Goal: Task Accomplishment & Management: Complete application form

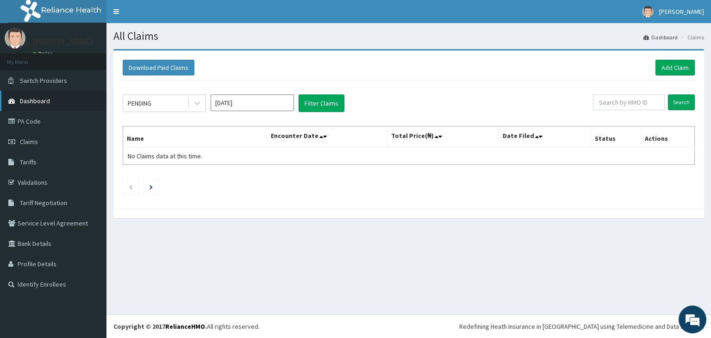
click at [35, 98] on span "Dashboard" at bounding box center [35, 101] width 30 height 8
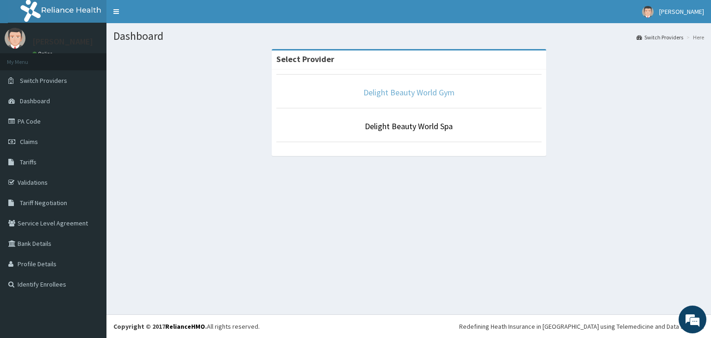
click at [405, 91] on link "Delight Beauty World Gym" at bounding box center [409, 92] width 91 height 11
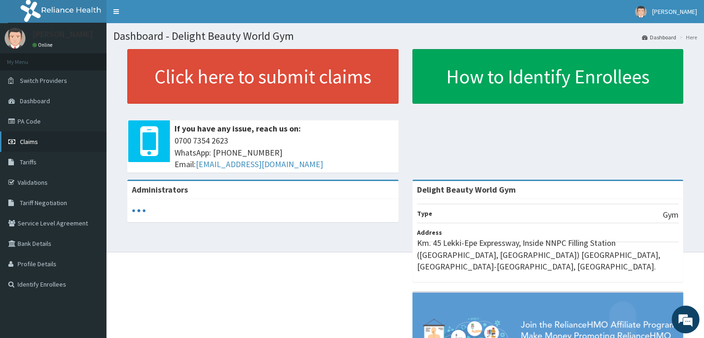
click at [26, 142] on span "Claims" at bounding box center [29, 142] width 18 height 8
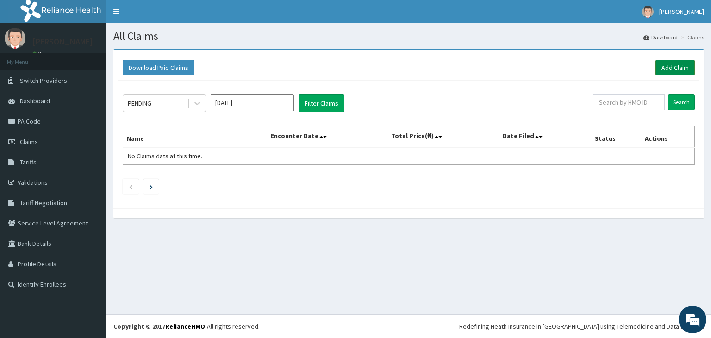
click at [674, 65] on link "Add Claim" at bounding box center [675, 68] width 39 height 16
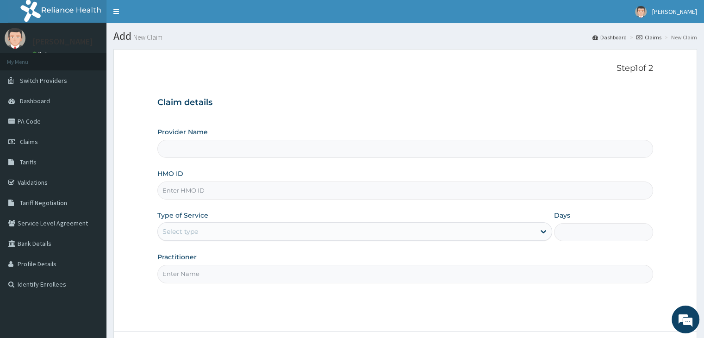
type input "Delight Beauty World Gym"
type input "1"
click at [223, 191] on input "HMO ID" at bounding box center [405, 191] width 496 height 18
paste input "LTP/10008/A"
type input "LTP/10008/A"
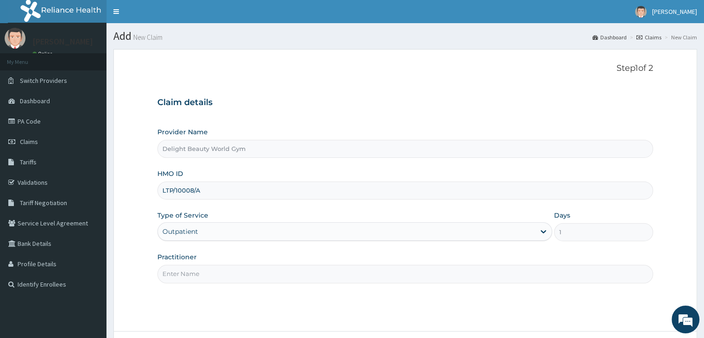
click at [245, 271] on input "Practitioner" at bounding box center [405, 274] width 496 height 18
type input "JOJO"
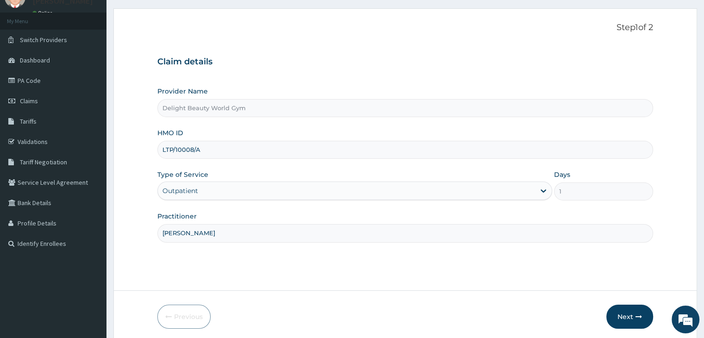
scroll to position [76, 0]
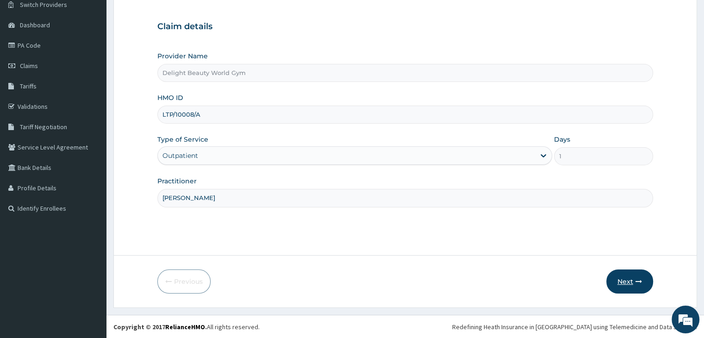
click at [623, 280] on button "Next" at bounding box center [630, 282] width 47 height 24
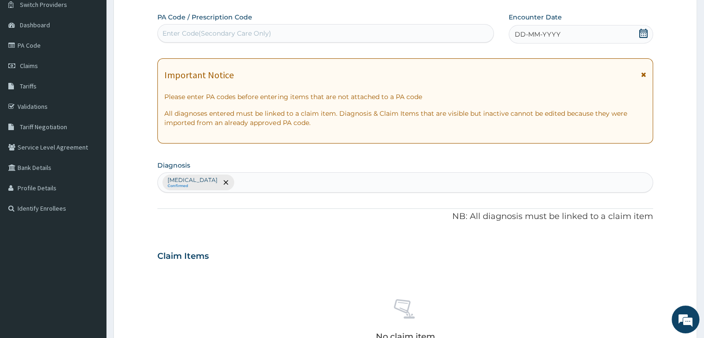
click at [278, 34] on div "Enter Code(Secondary Care Only)" at bounding box center [326, 33] width 336 height 15
paste input "PA/E12B6E"
type input "PA/E12B6E"
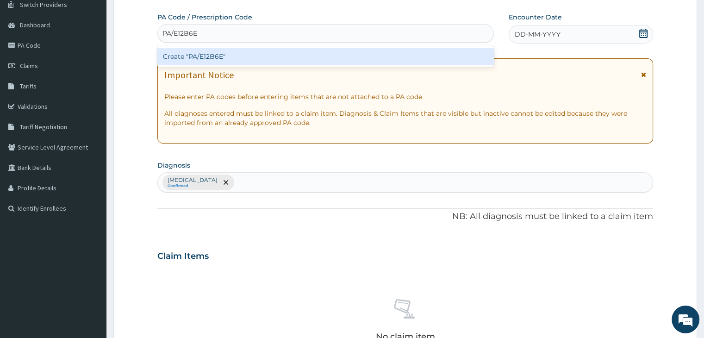
click at [285, 58] on div "Create "PA/E12B6E"" at bounding box center [325, 56] width 337 height 17
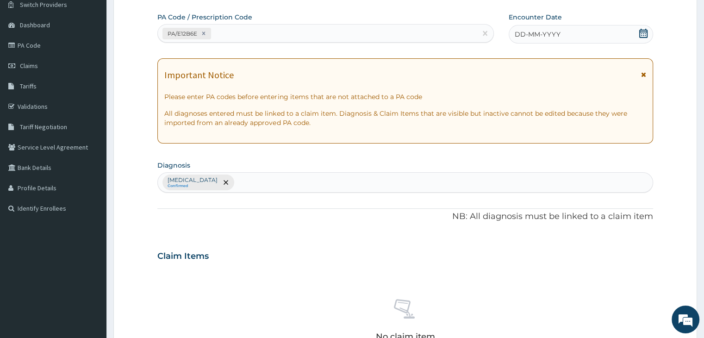
click at [534, 35] on span "DD-MM-YYYY" at bounding box center [538, 34] width 46 height 9
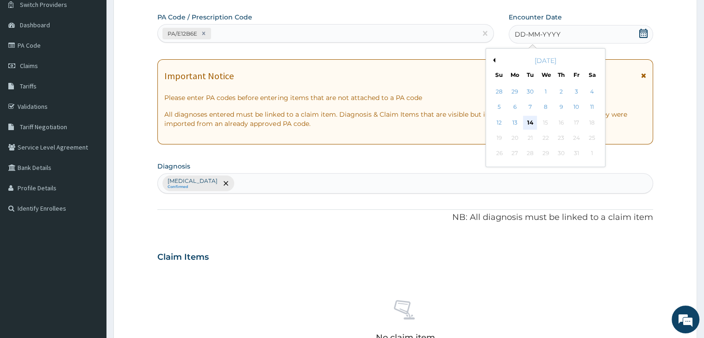
click at [529, 119] on div "14" at bounding box center [530, 123] width 14 height 14
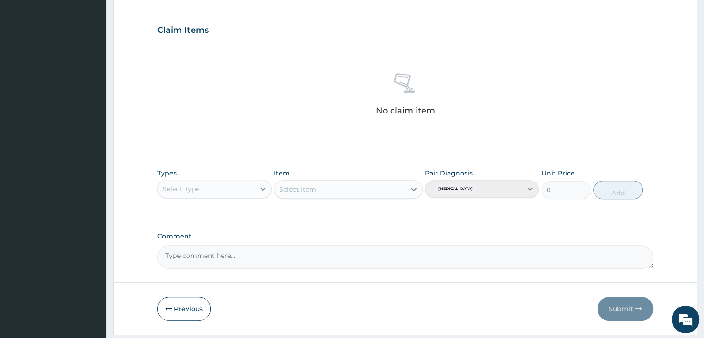
scroll to position [308, 0]
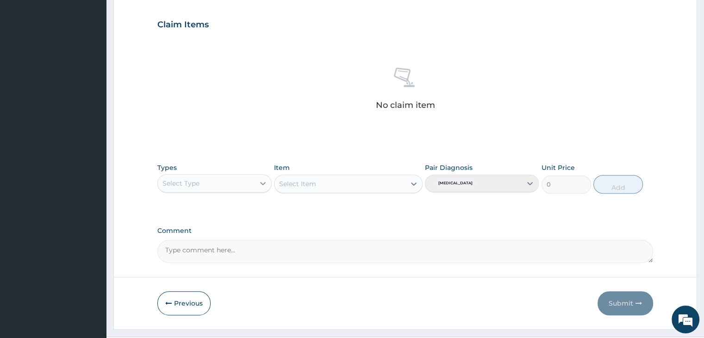
click at [262, 184] on icon at bounding box center [262, 183] width 9 height 9
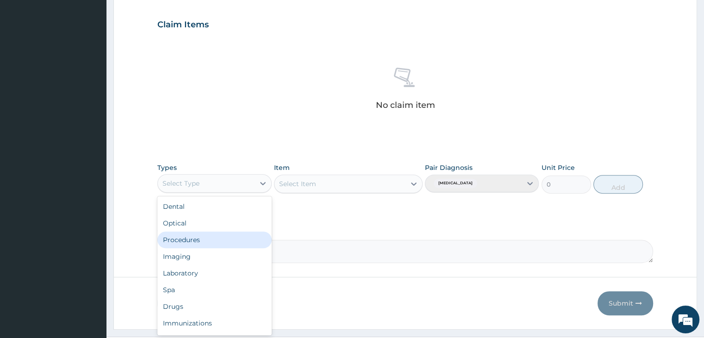
scroll to position [31, 0]
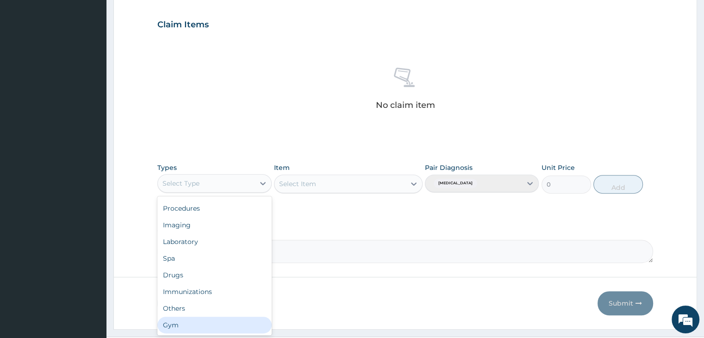
click at [226, 324] on div "Gym" at bounding box center [214, 325] width 114 height 17
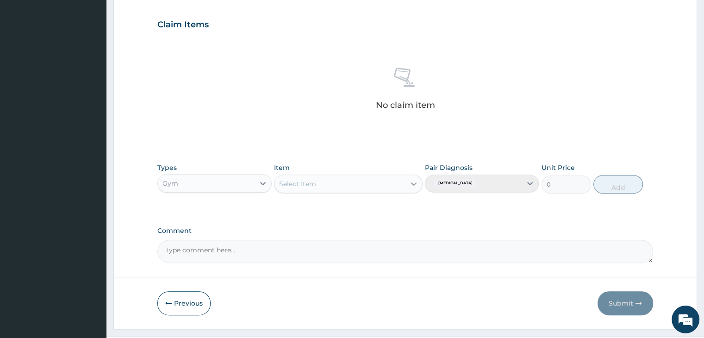
click at [415, 188] on div at bounding box center [414, 184] width 17 height 17
click at [398, 209] on div "GYM" at bounding box center [348, 207] width 149 height 17
click at [617, 184] on button "Add" at bounding box center [619, 184] width 50 height 19
type input "0"
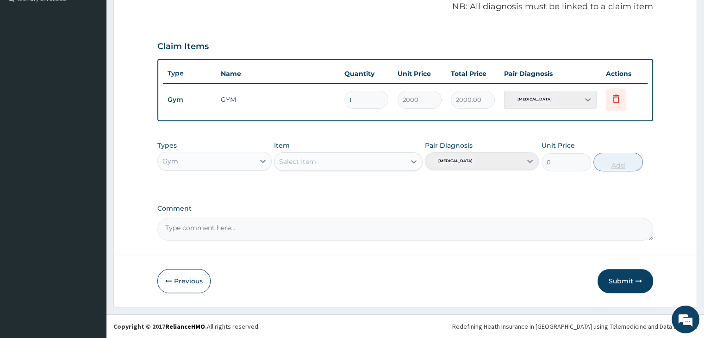
scroll to position [284, 0]
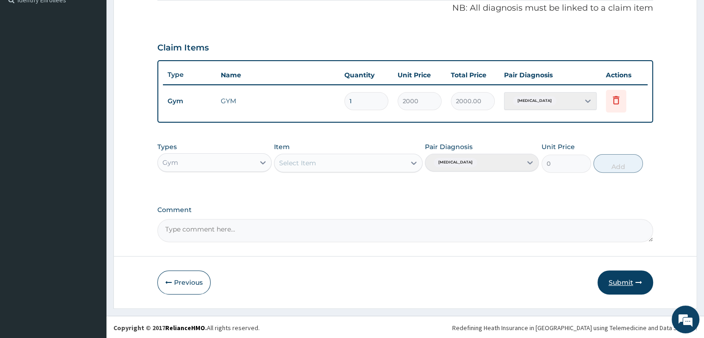
click at [622, 283] on button "Submit" at bounding box center [626, 282] width 56 height 24
